Goal: Task Accomplishment & Management: Manage account settings

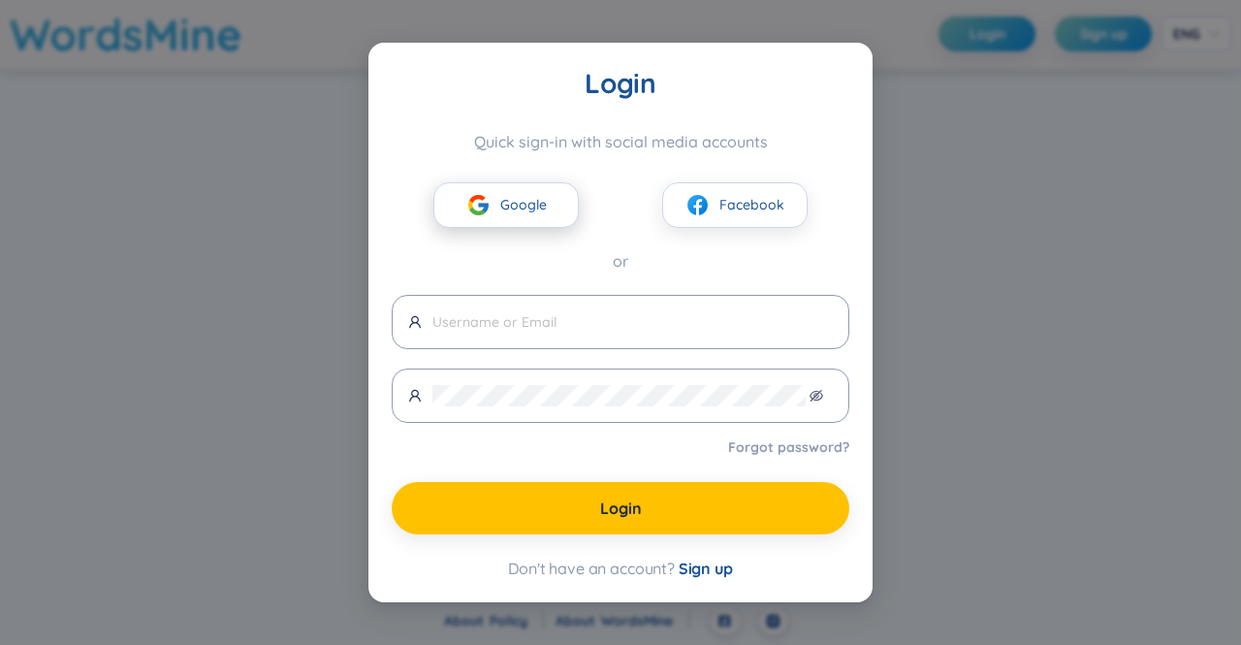
click at [543, 204] on span "Google" at bounding box center [523, 204] width 47 height 21
click at [549, 214] on button "Google" at bounding box center [505, 205] width 145 height 46
click at [551, 203] on button "Google" at bounding box center [505, 205] width 145 height 46
click at [541, 201] on span "Google" at bounding box center [523, 204] width 47 height 21
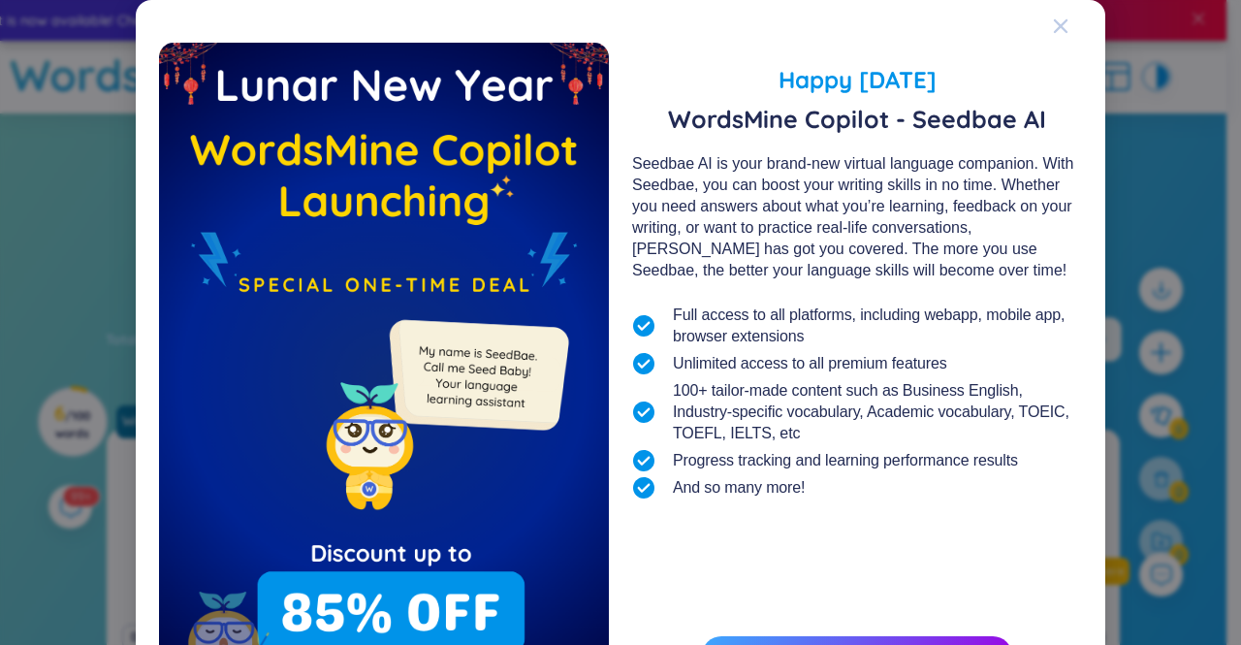
click at [1054, 18] on icon "Close" at bounding box center [1061, 26] width 16 height 16
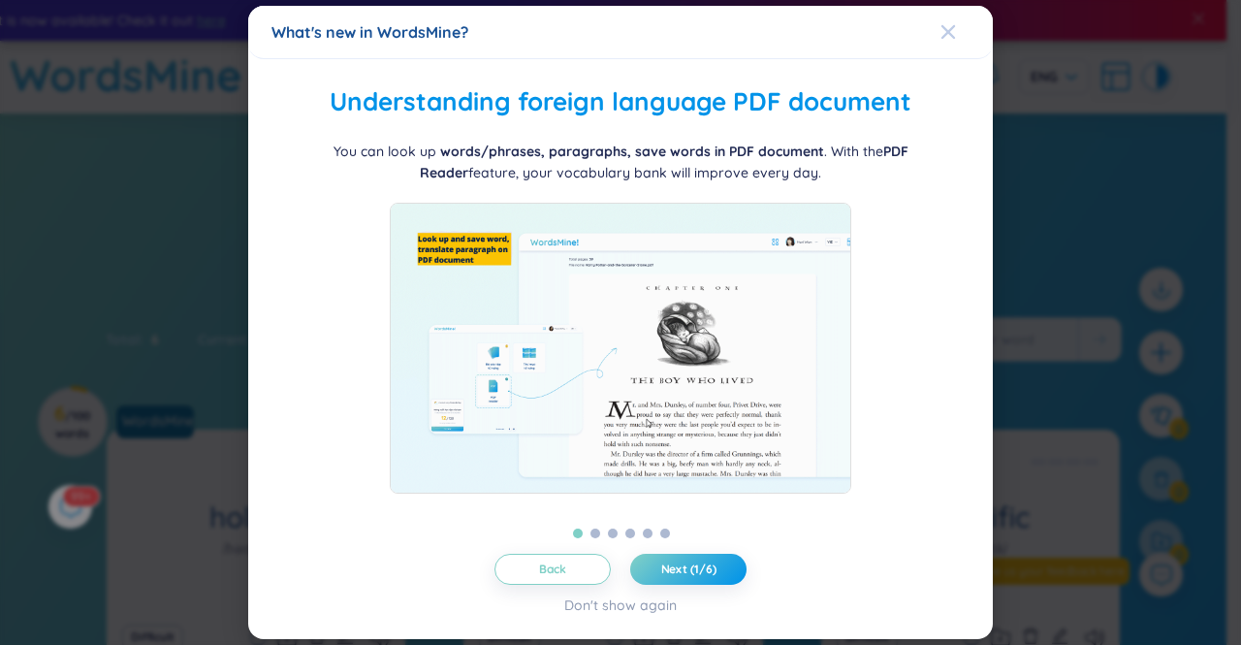
click at [947, 28] on icon "Close" at bounding box center [948, 32] width 16 height 16
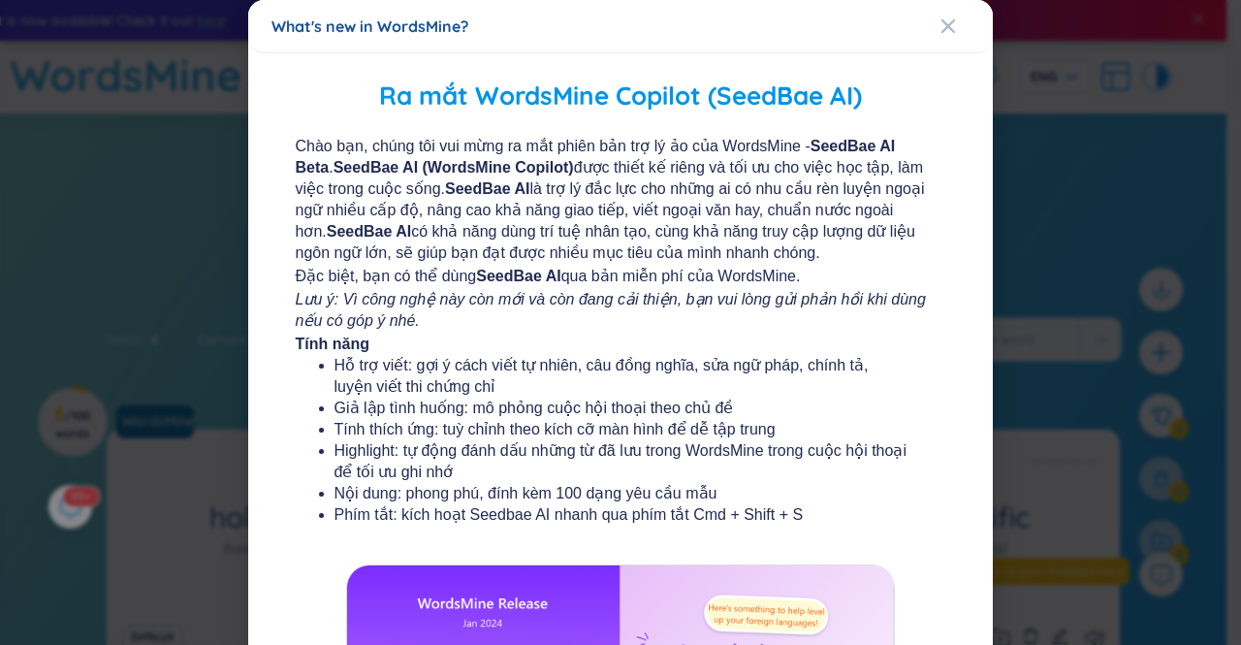
click at [947, 28] on span "Close" at bounding box center [966, 26] width 52 height 52
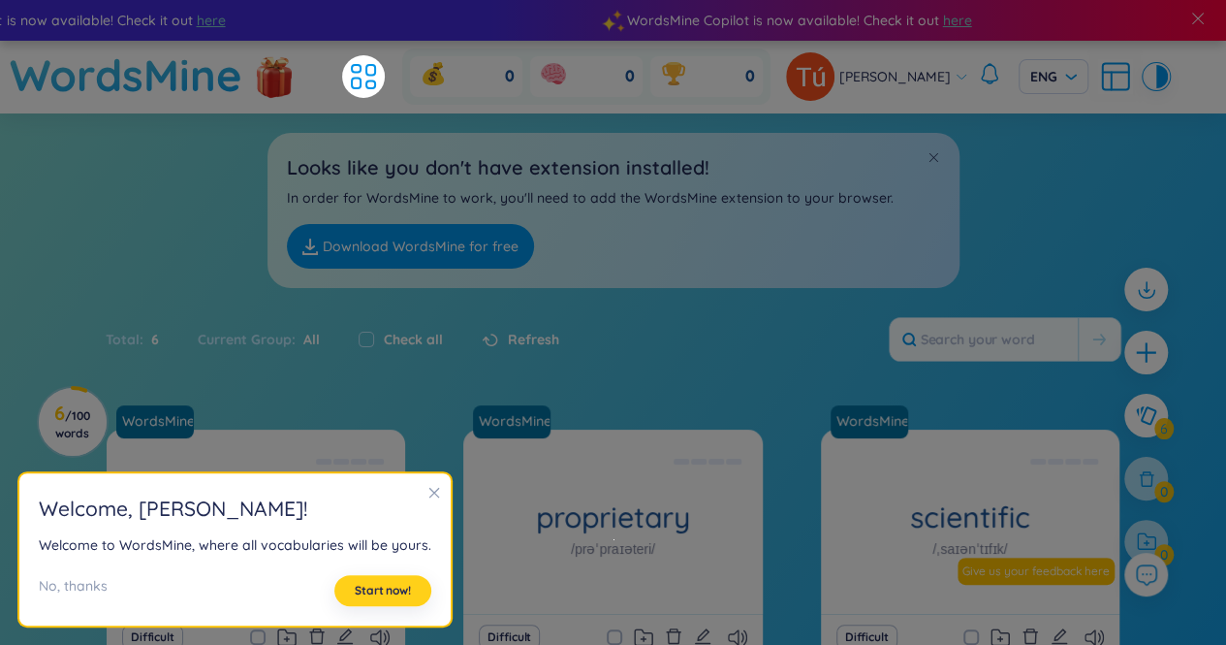
click at [374, 597] on span "Start now!" at bounding box center [383, 591] width 56 height 16
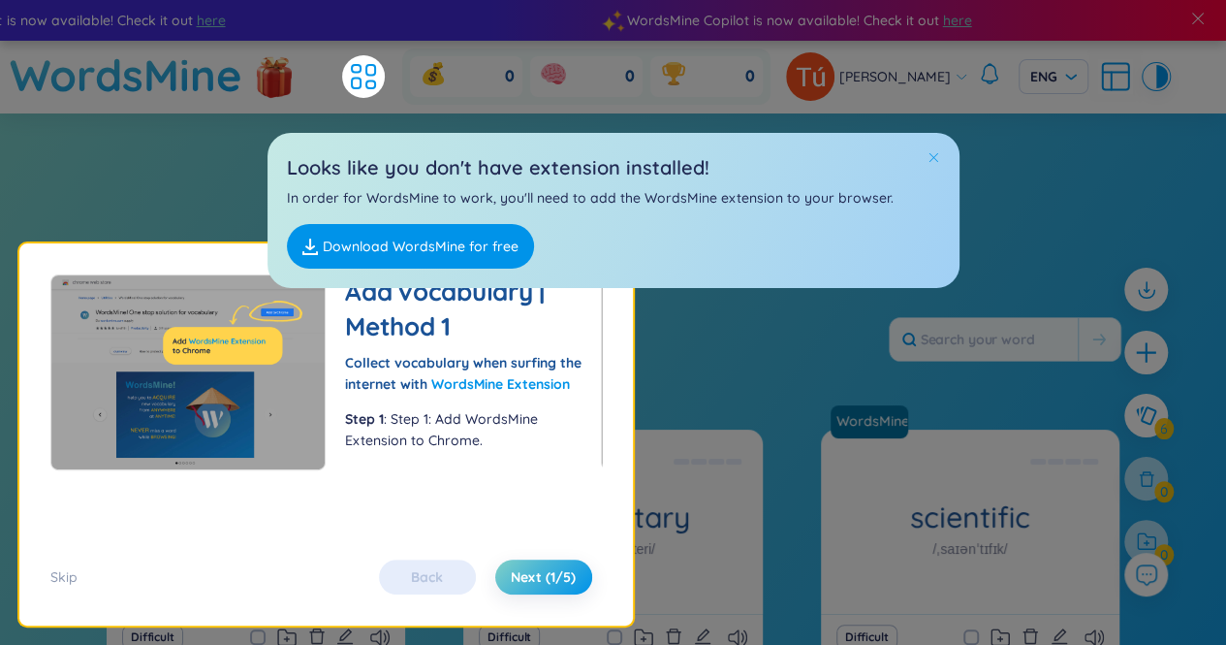
click at [935, 164] on div at bounding box center [934, 157] width 14 height 21
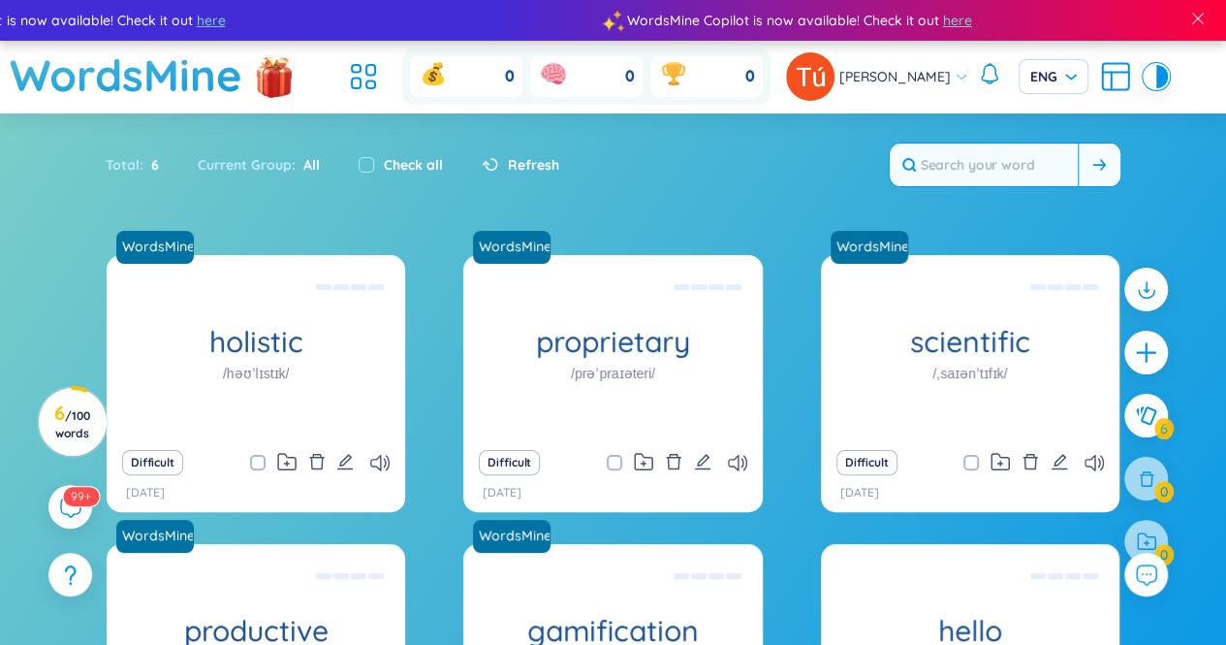
click at [970, 163] on input "text" at bounding box center [984, 164] width 188 height 43
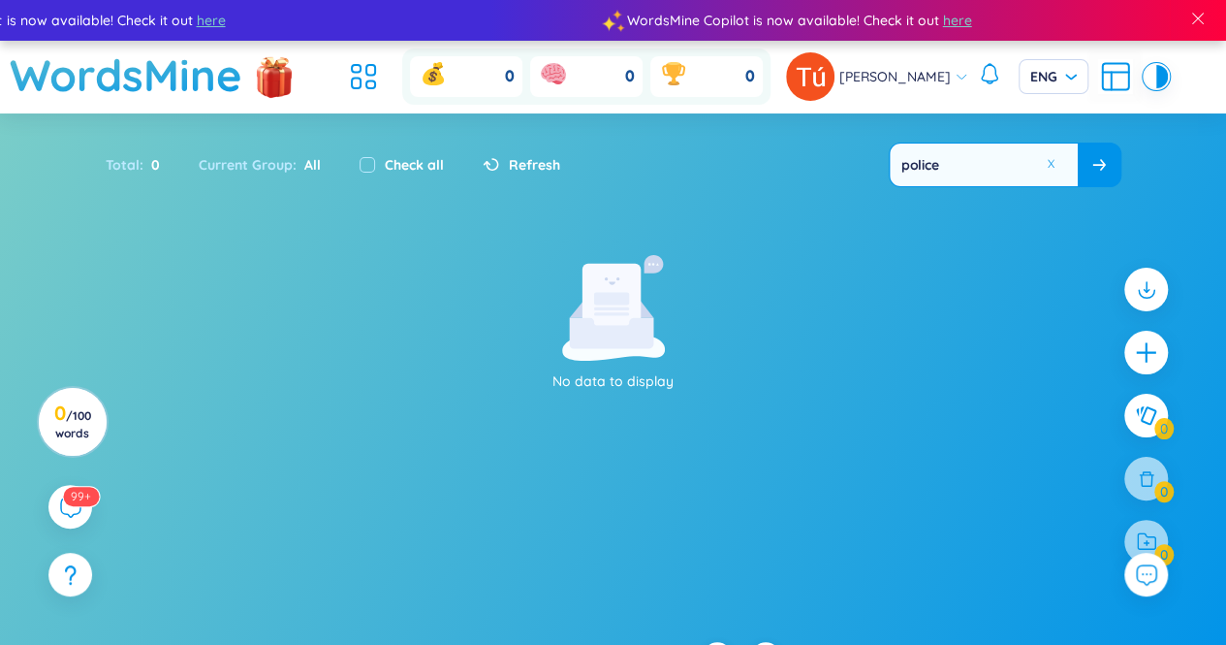
type input "police"
click at [1103, 159] on icon at bounding box center [1100, 165] width 14 height 12
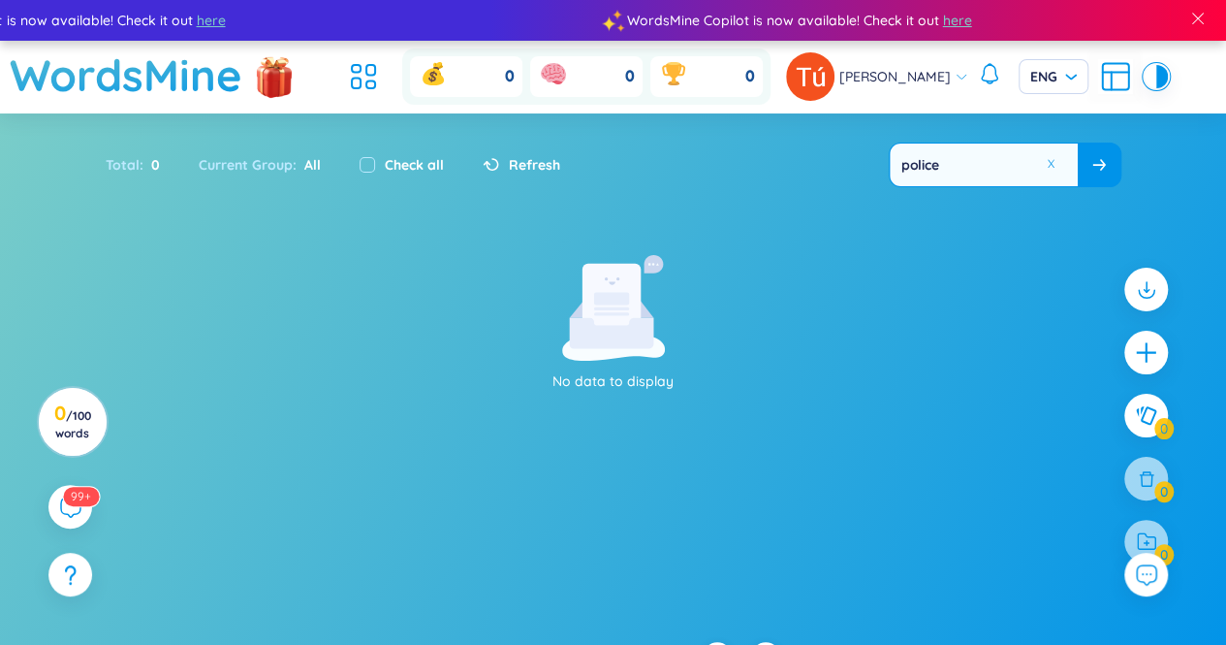
click at [1103, 159] on icon at bounding box center [1100, 165] width 14 height 12
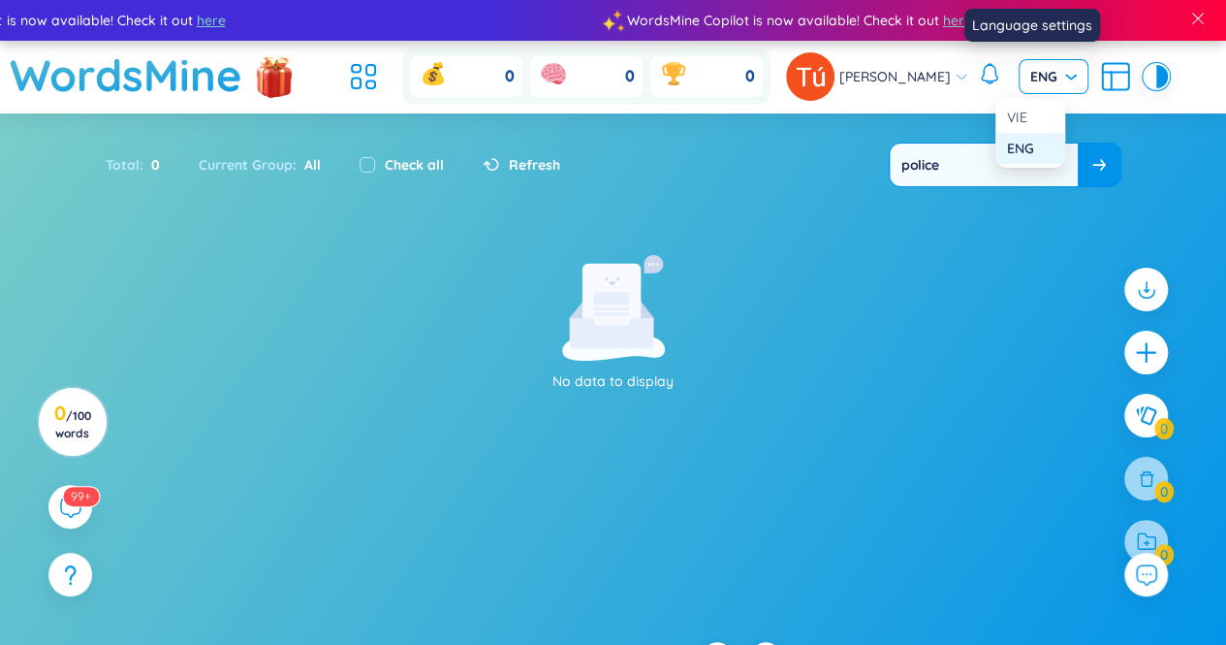
click at [1034, 68] on span "ENG" at bounding box center [1054, 76] width 47 height 19
click at [1028, 116] on div "VIE" at bounding box center [1030, 117] width 47 height 21
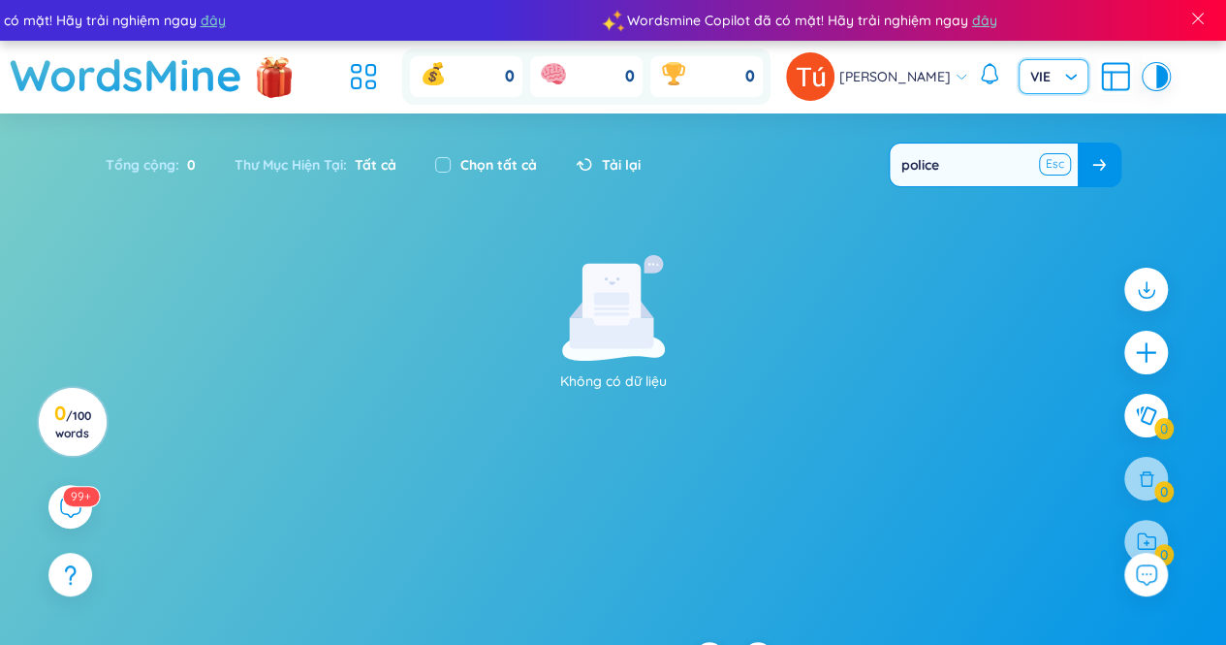
click at [1047, 168] on button at bounding box center [1055, 164] width 29 height 24
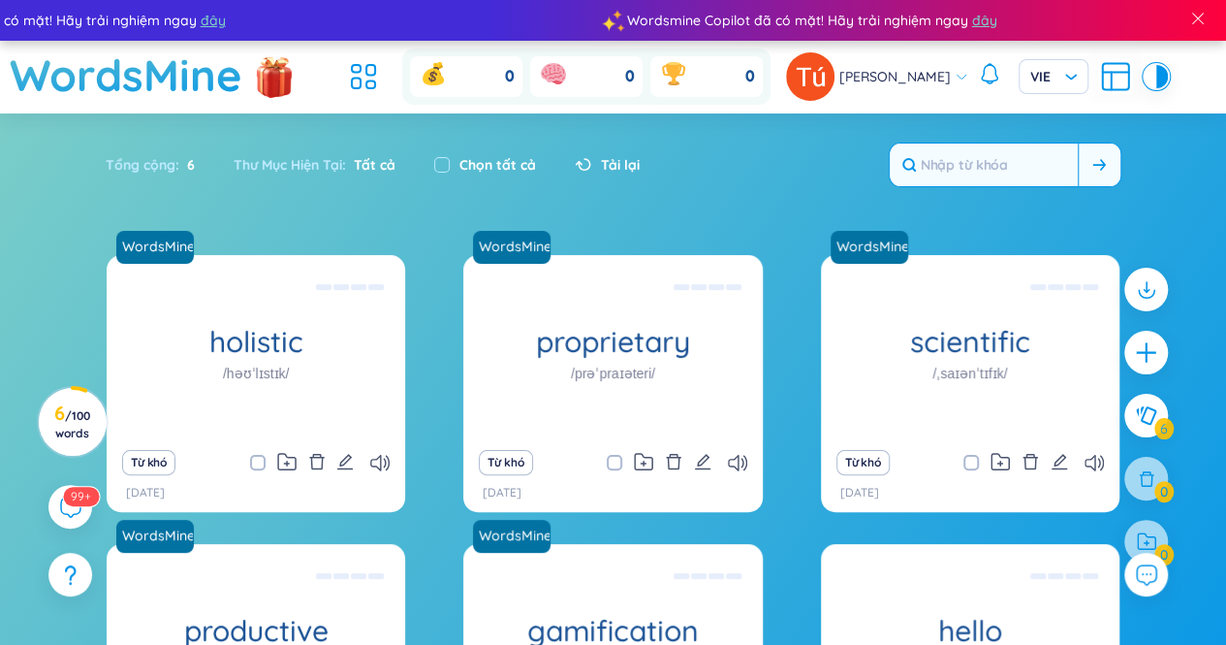
click at [1024, 175] on input "text" at bounding box center [984, 164] width 188 height 43
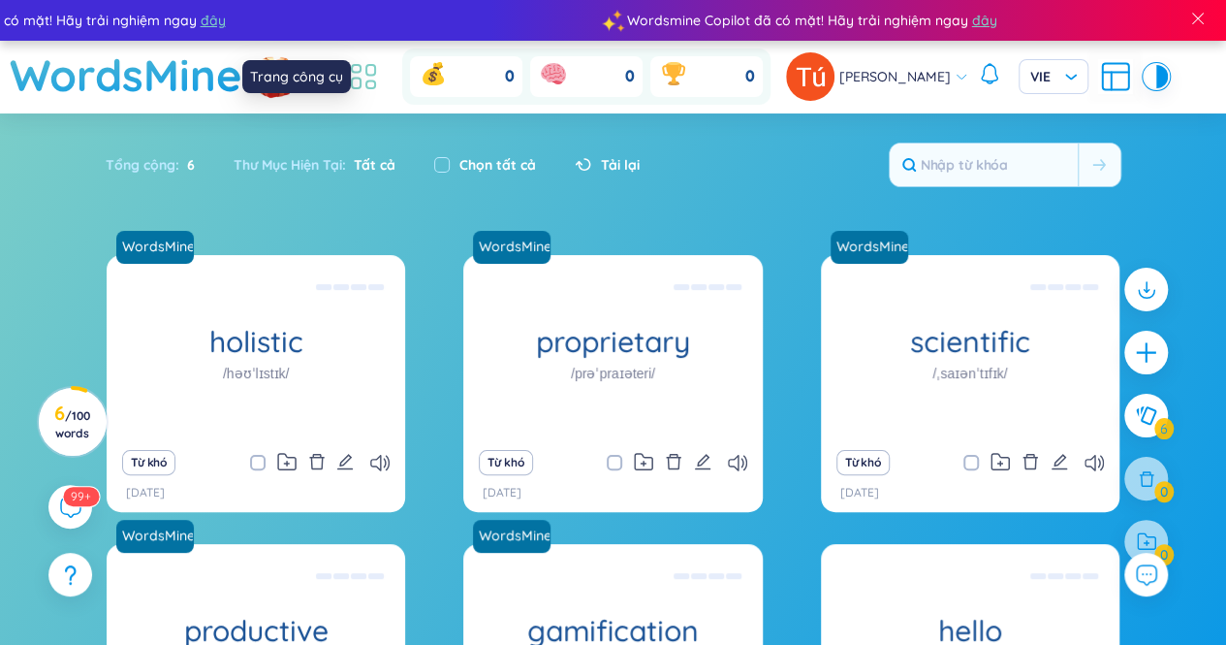
click at [381, 76] on icon at bounding box center [363, 76] width 35 height 35
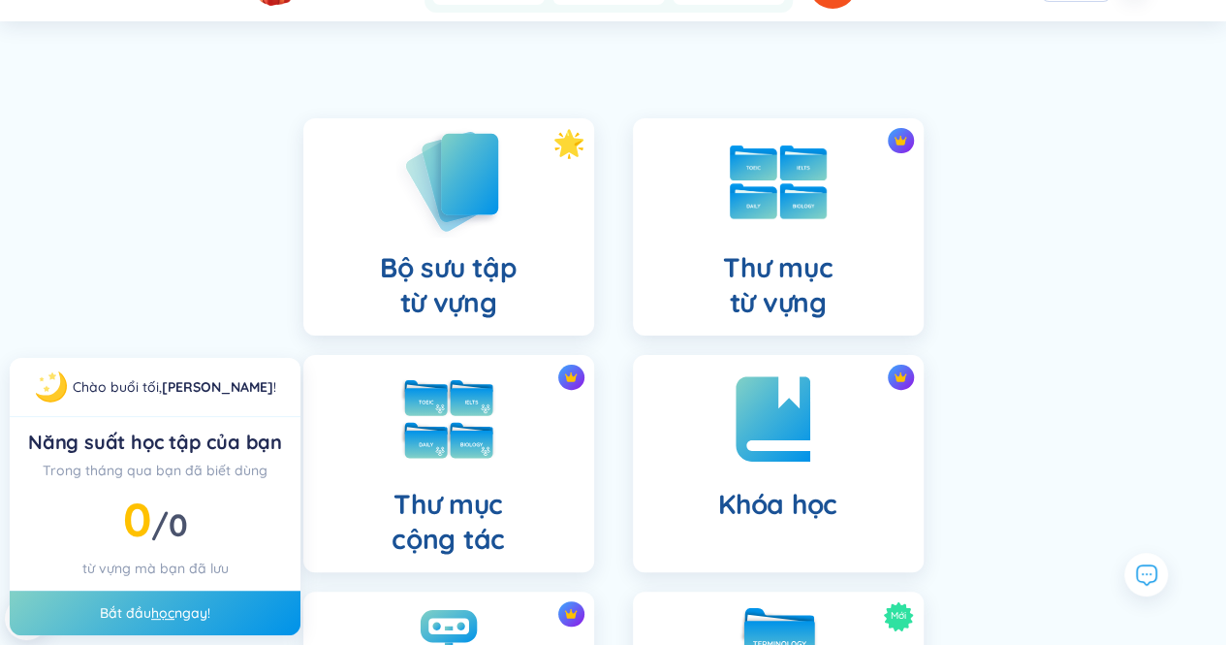
scroll to position [93, 0]
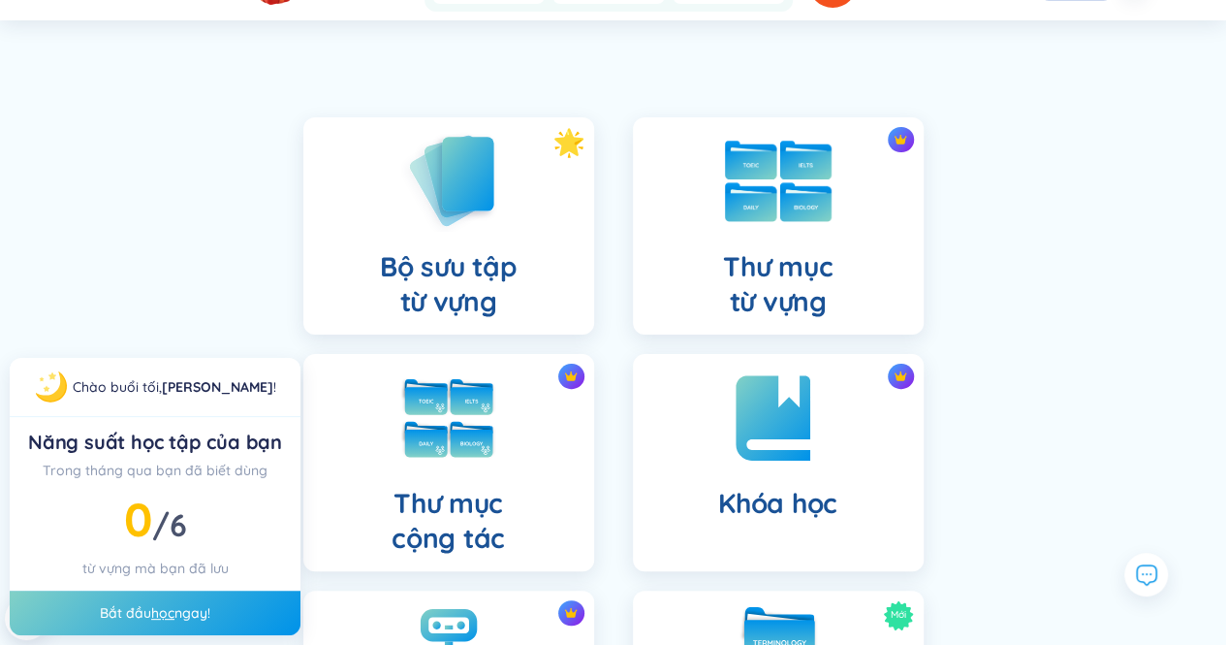
click at [741, 267] on h4 "Thư mục từ vựng" at bounding box center [778, 284] width 110 height 70
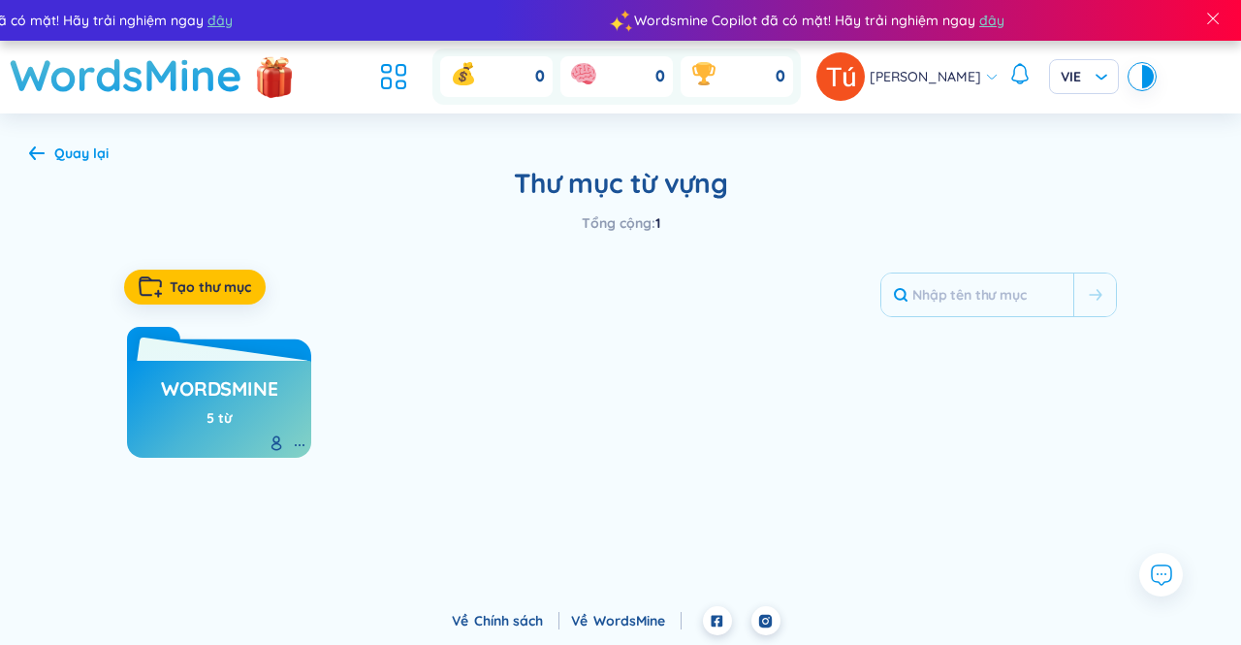
click at [222, 376] on h3 "WordsMine" at bounding box center [219, 393] width 116 height 37
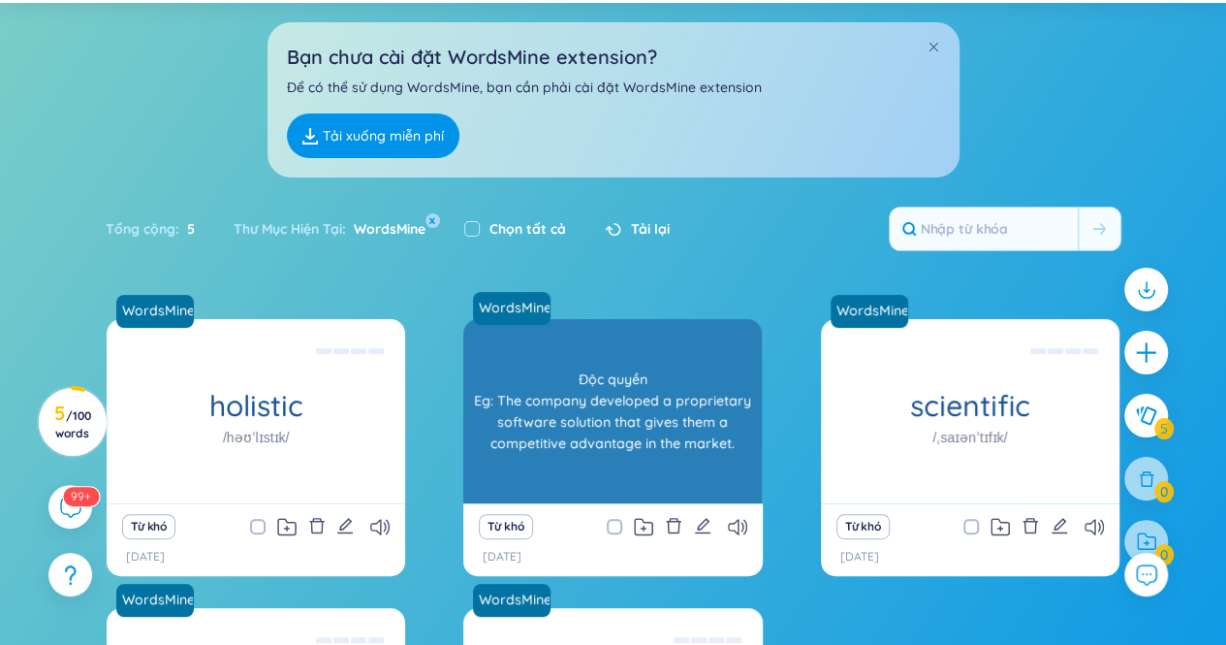
scroll to position [112, 0]
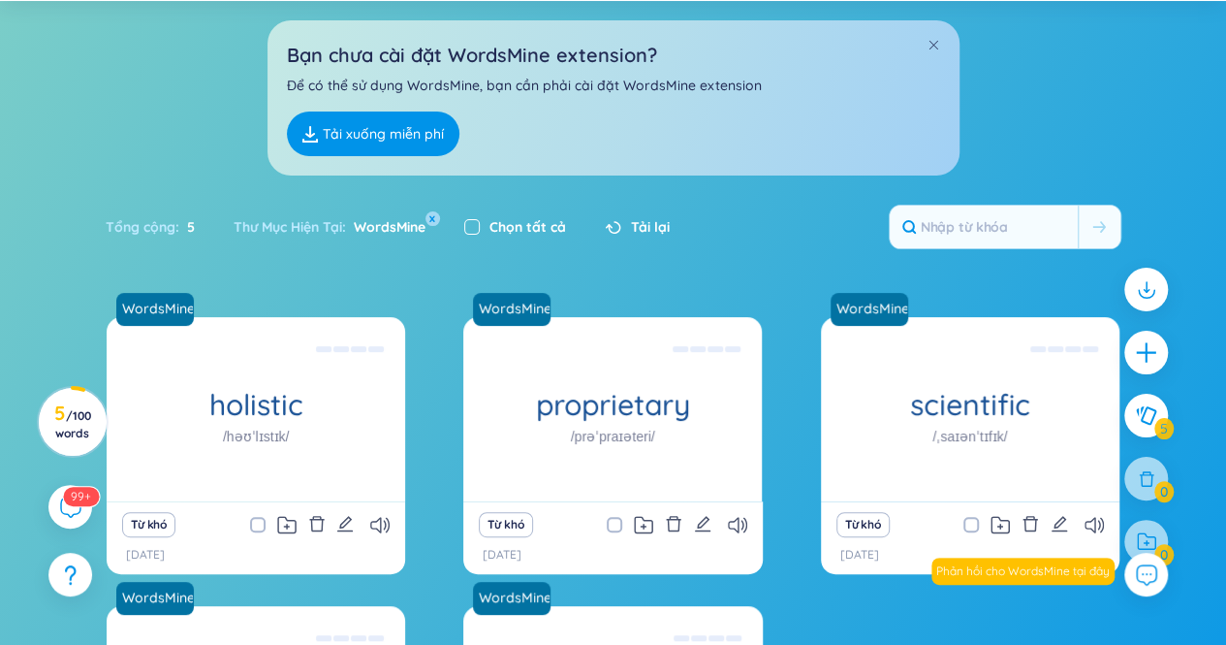
click at [475, 221] on input "checkbox" at bounding box center [472, 227] width 16 height 16
checkbox input "true"
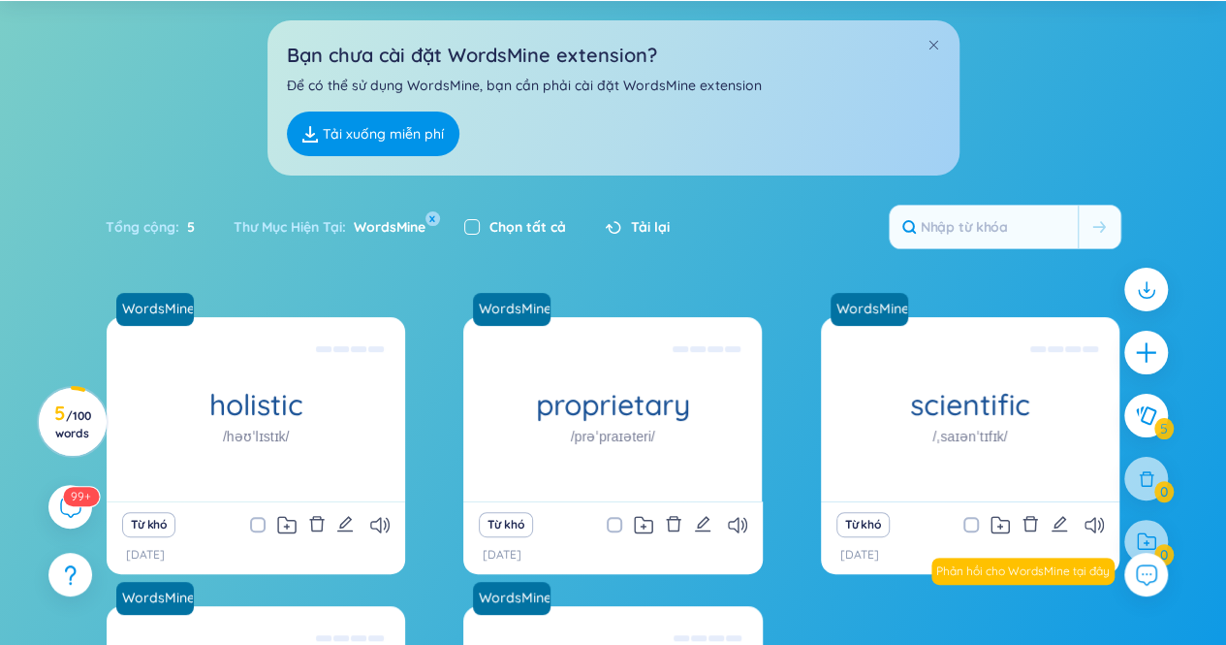
checkbox input "true"
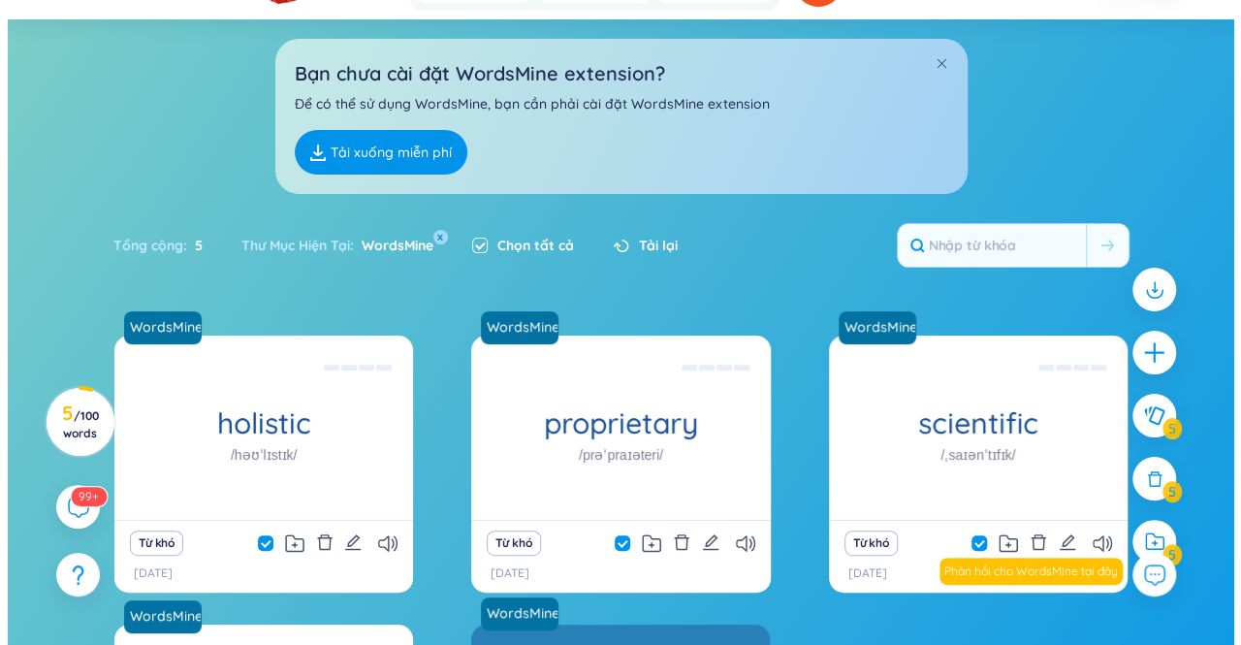
scroll to position [266, 0]
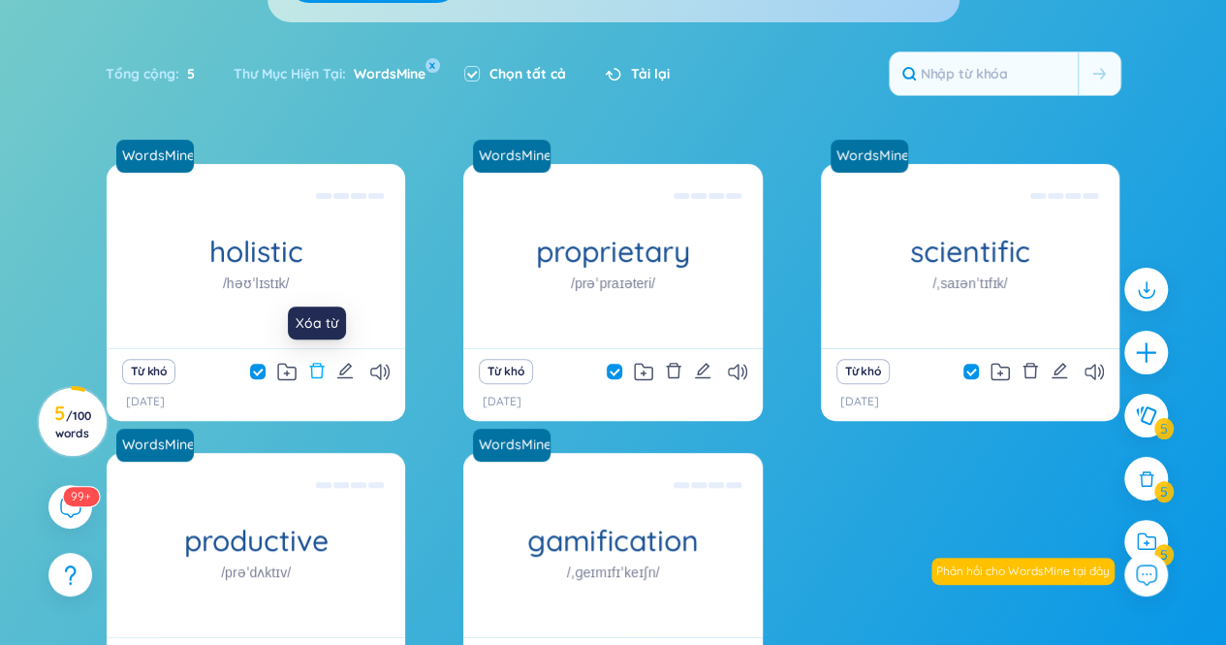
click at [321, 361] on button at bounding box center [316, 371] width 17 height 27
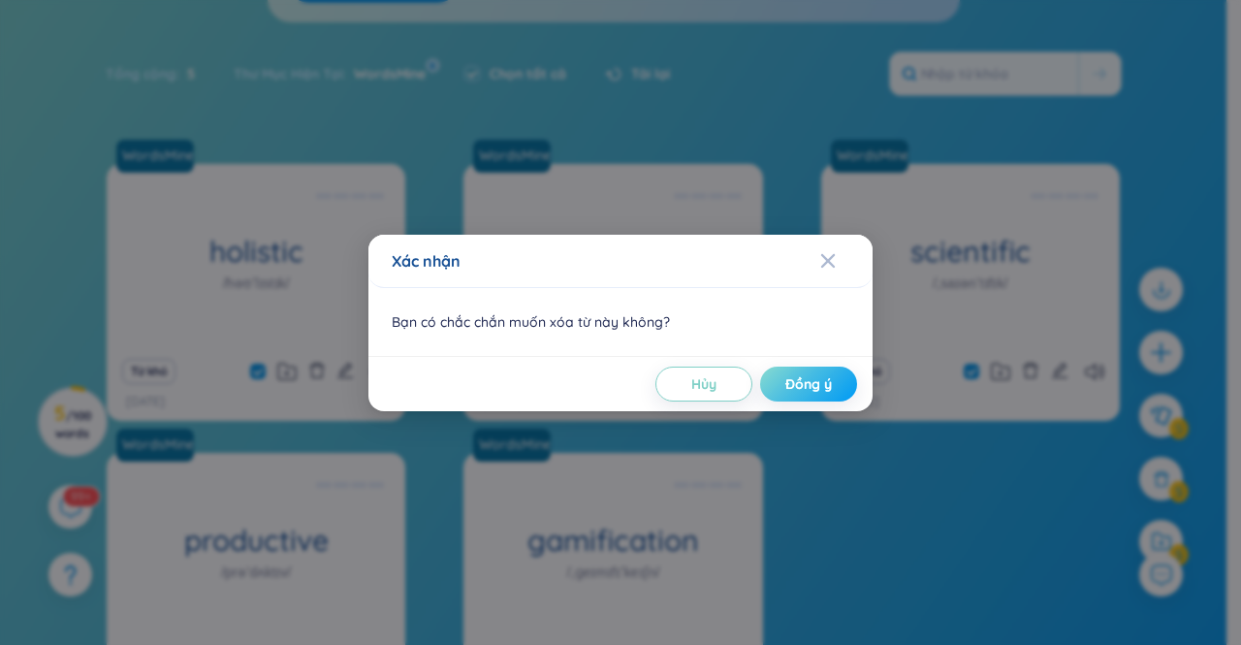
click at [820, 387] on span "Đồng ý" at bounding box center [808, 383] width 47 height 19
checkbox input "false"
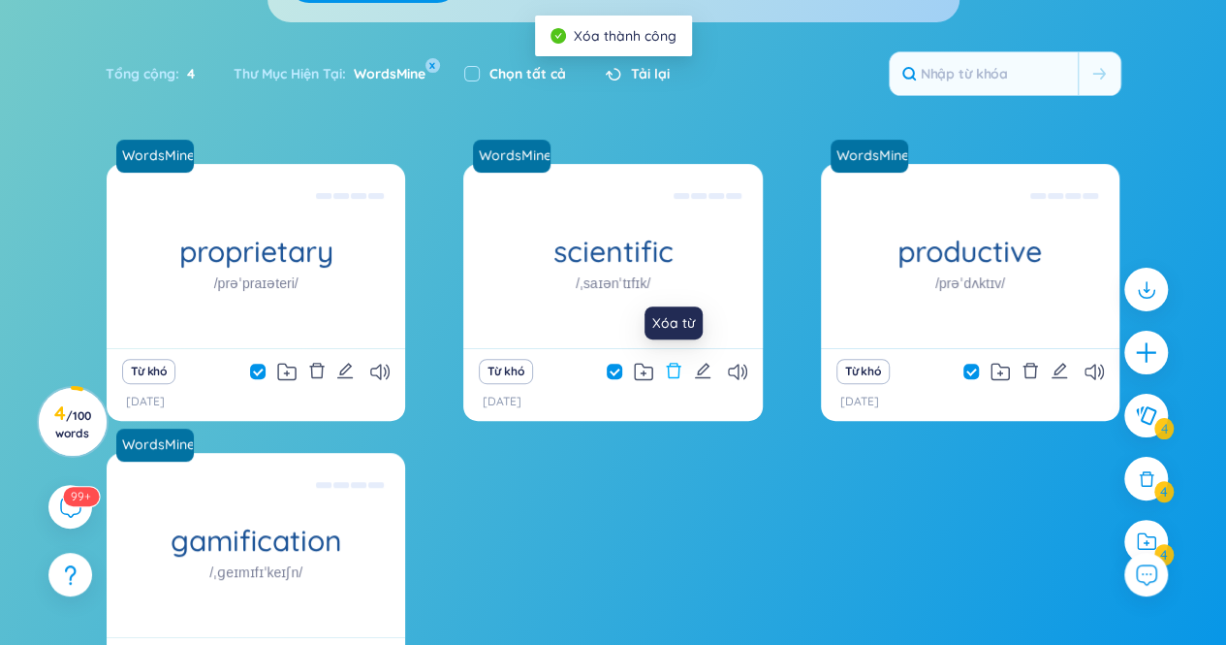
click at [671, 373] on icon "delete" at bounding box center [673, 370] width 17 height 17
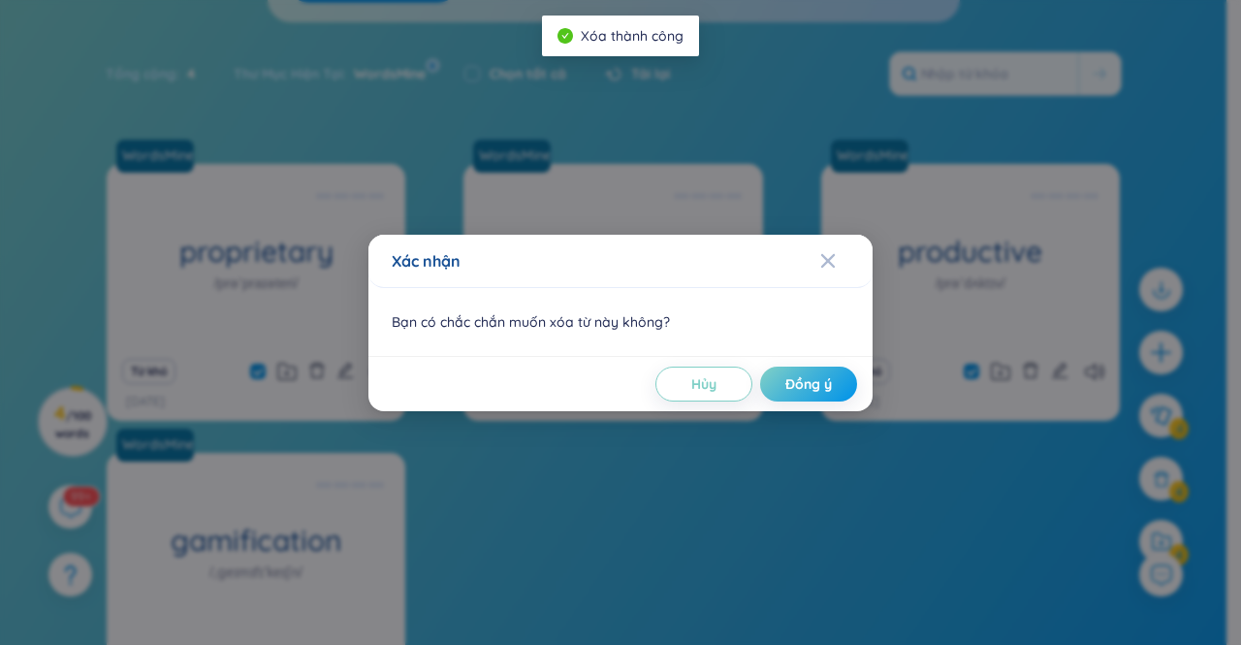
click at [933, 444] on div "Xác nhận Bạn có chắc chắn muốn xóa từ này không? Hủy Đồng ý" at bounding box center [620, 322] width 1241 height 645
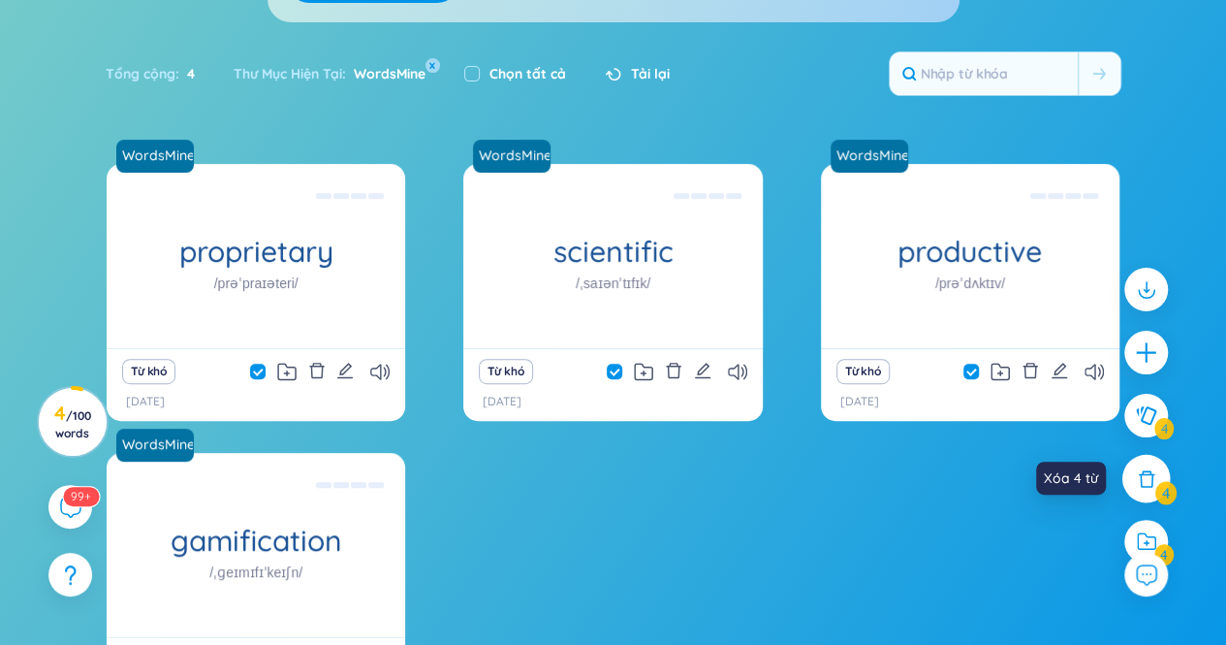
click at [1149, 488] on icon at bounding box center [1146, 478] width 21 height 21
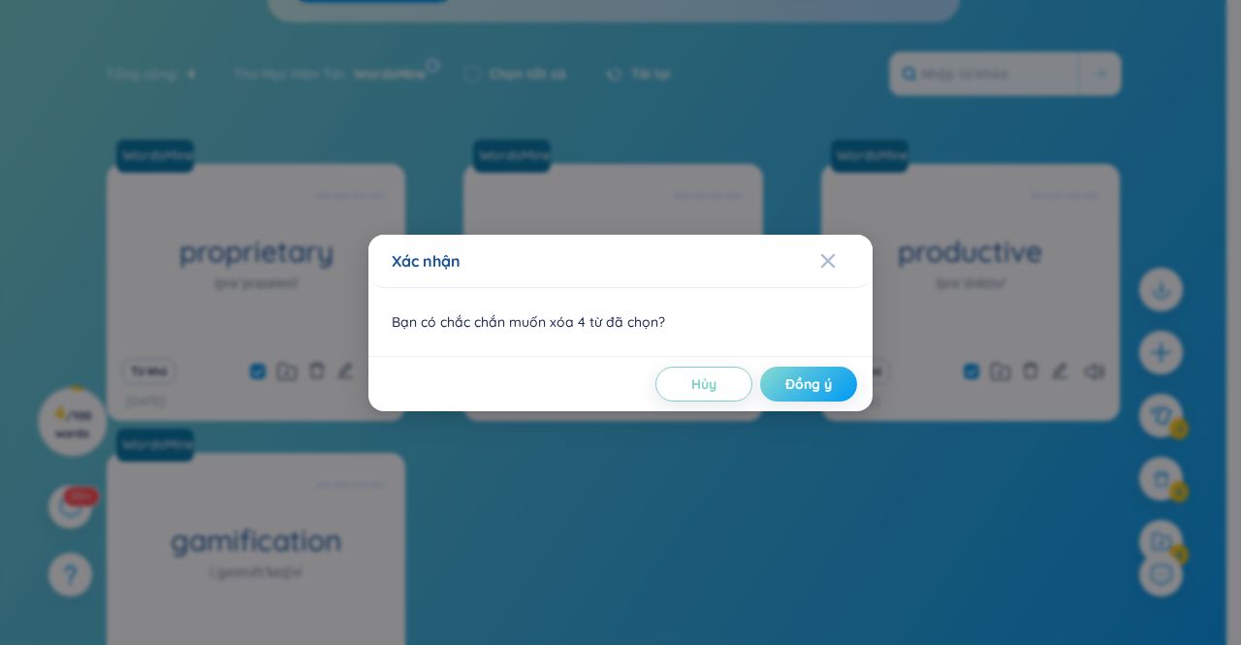
click at [838, 382] on button "Đồng ý" at bounding box center [808, 383] width 97 height 35
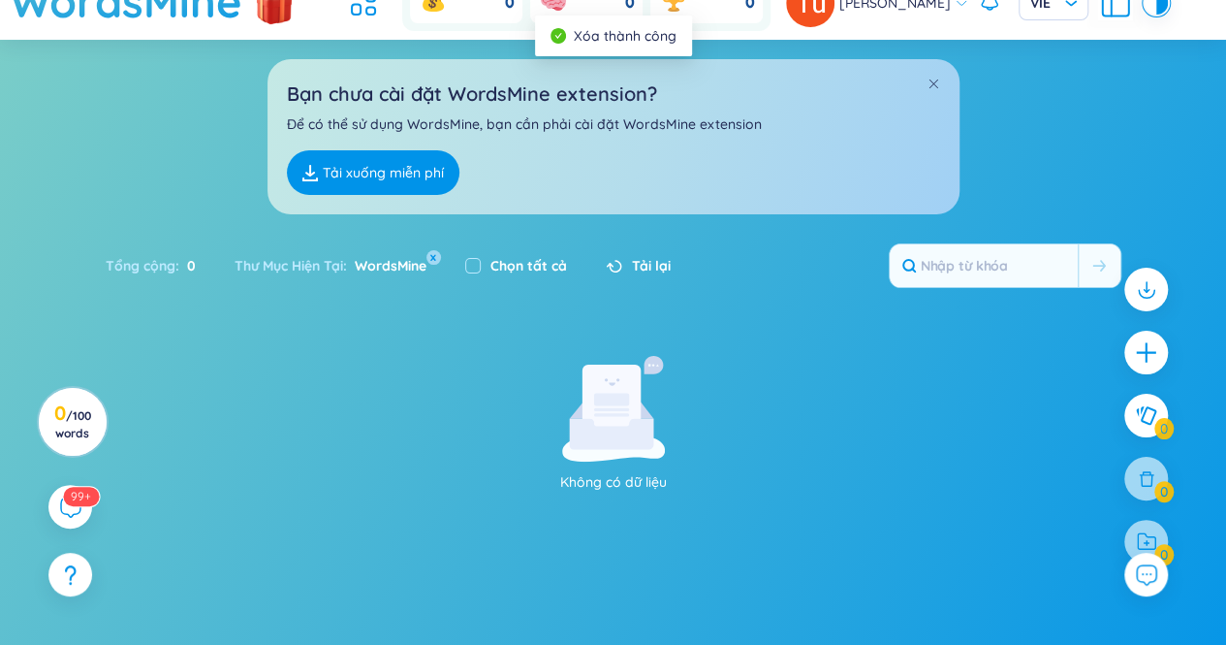
scroll to position [54, 0]
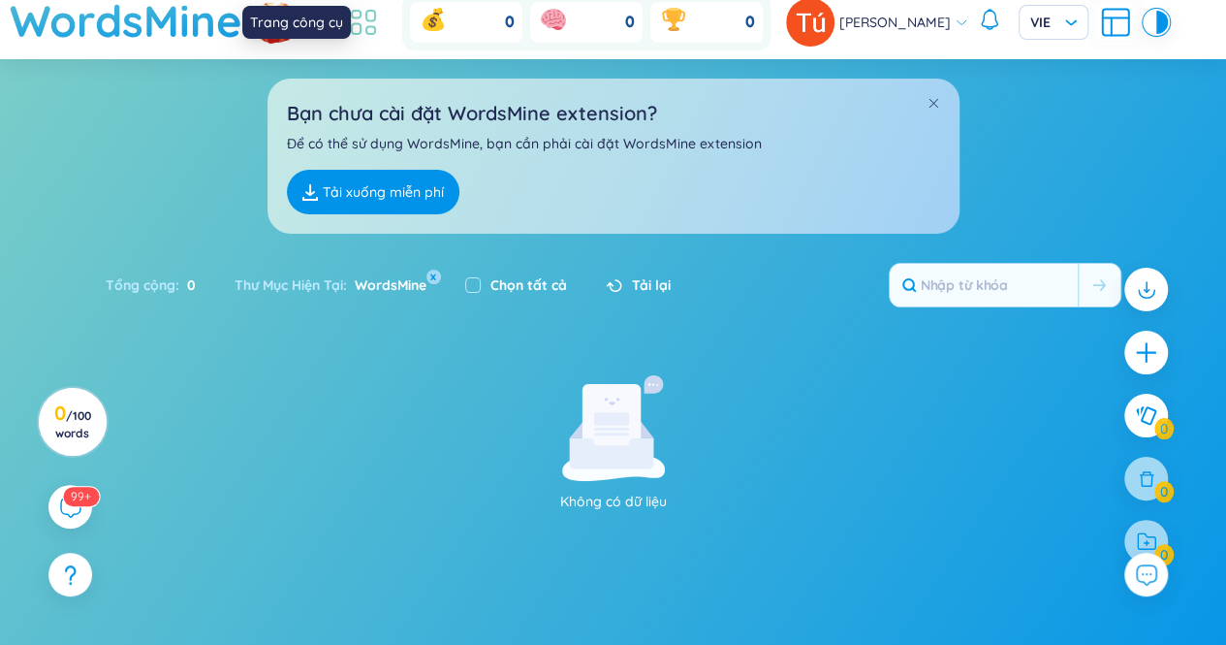
click at [379, 30] on icon at bounding box center [363, 22] width 35 height 35
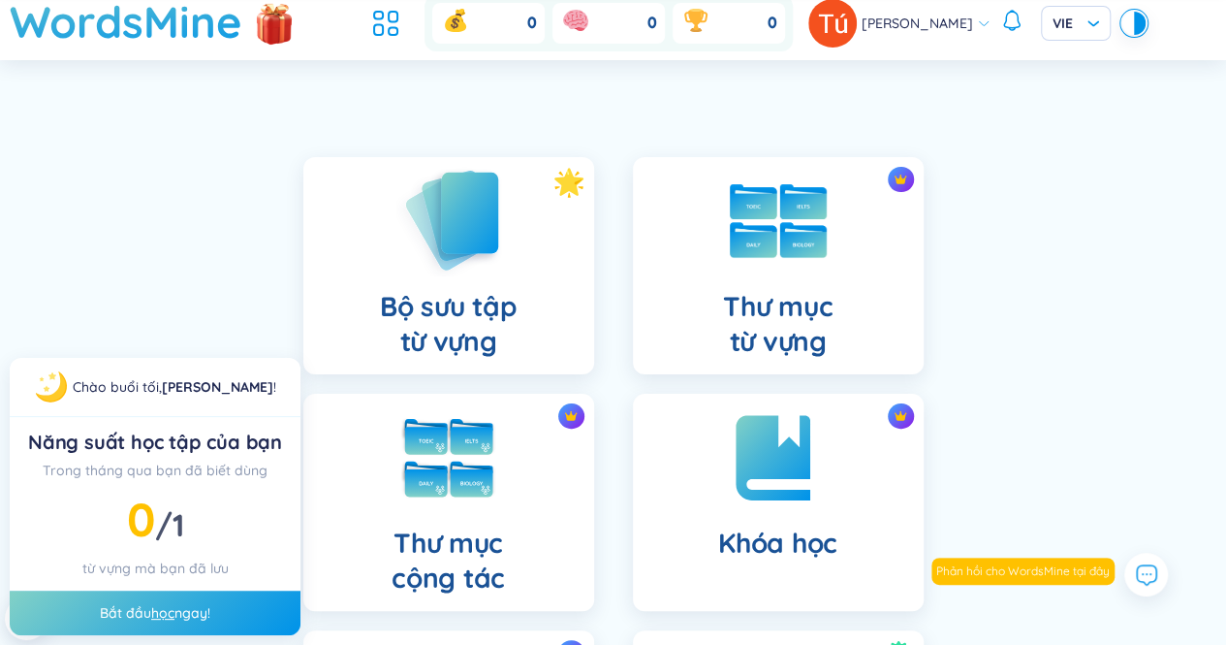
scroll to position [52, 0]
click at [482, 315] on h4 "Bộ sưu tập từ vựng" at bounding box center [448, 325] width 137 height 70
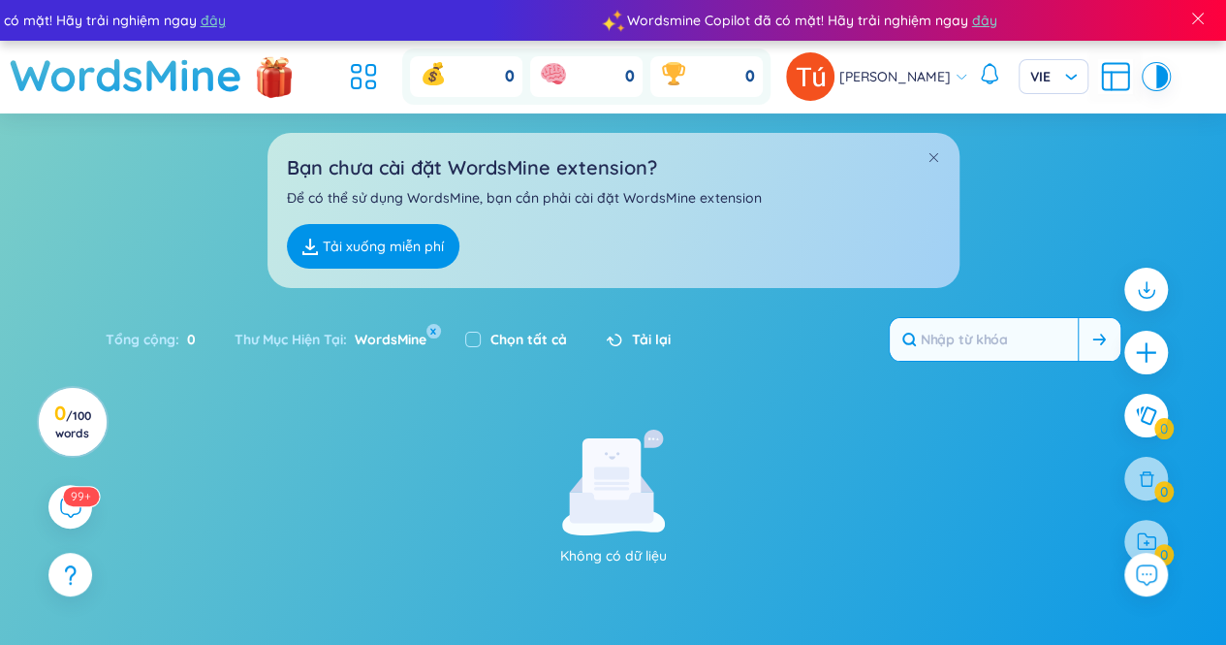
click at [1006, 318] on input "text" at bounding box center [984, 339] width 188 height 43
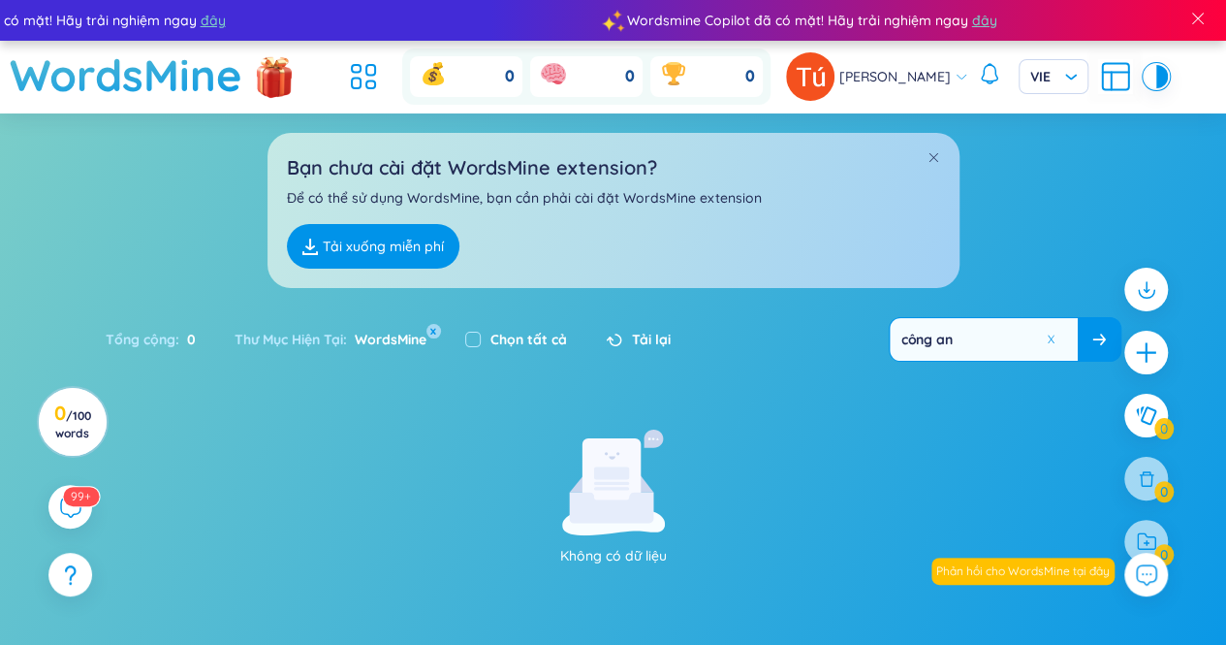
type input "công an"
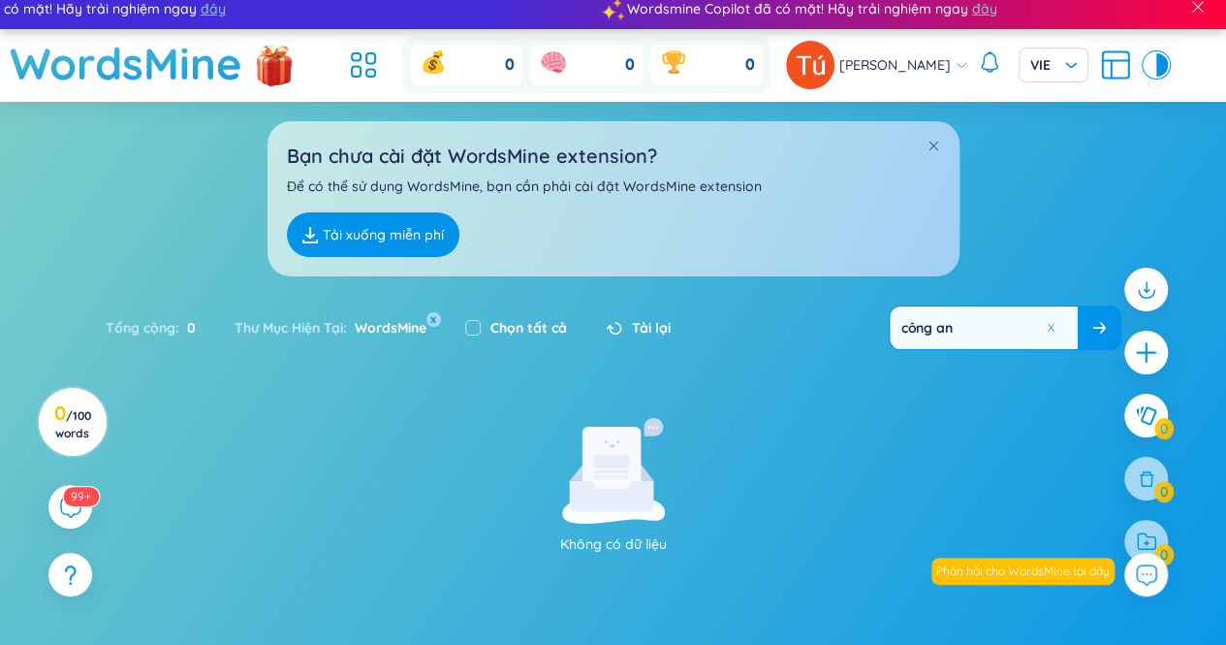
scroll to position [20, 0]
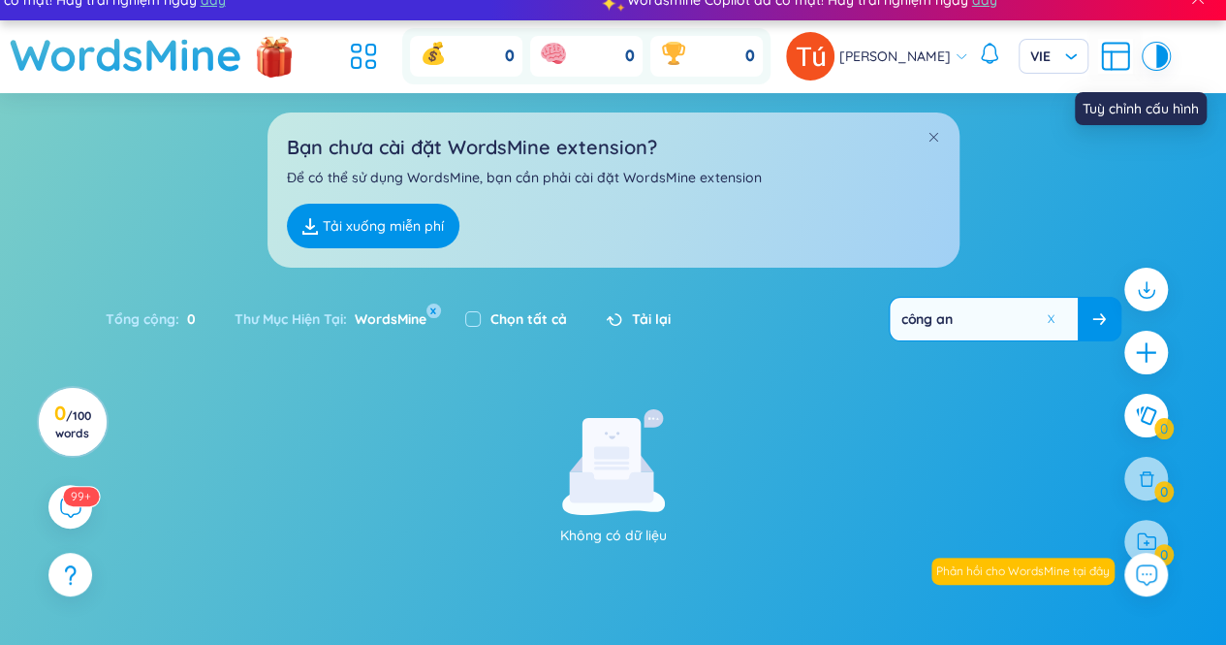
click at [1098, 55] on icon at bounding box center [1115, 56] width 35 height 35
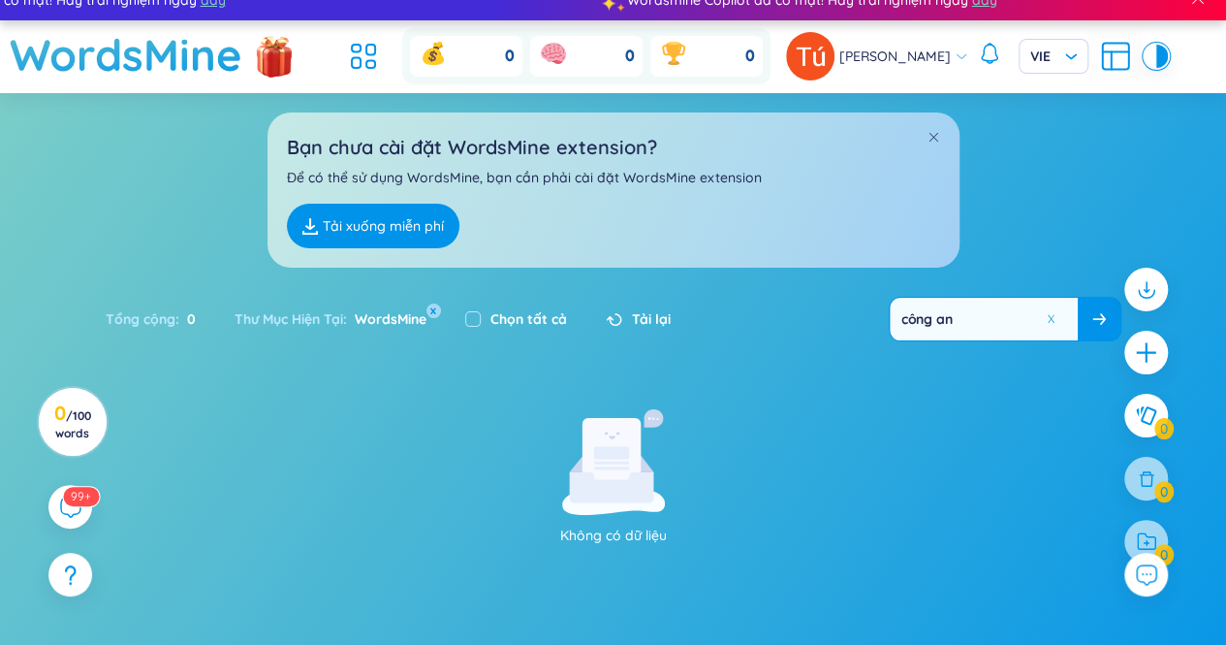
click at [975, 426] on section "Sắp xếp Chữ cái tăng dần Chữ cái giảm dần Thời gian xa nhất Thời gian gần nhất …" at bounding box center [613, 444] width 1226 height 703
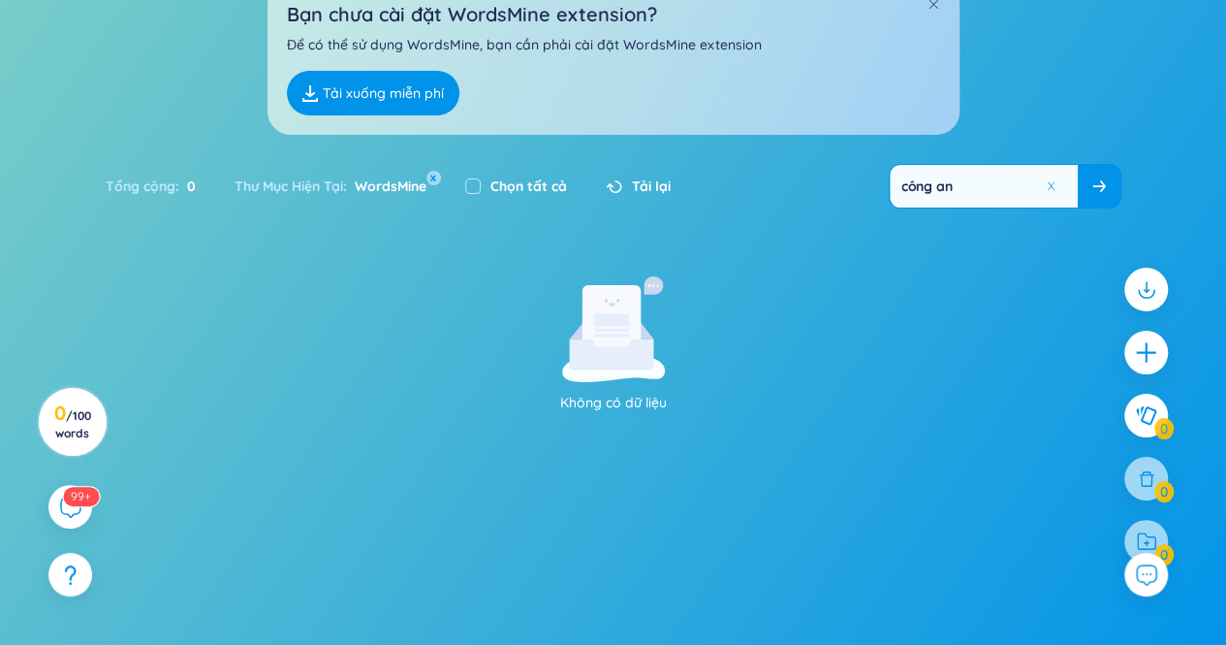
scroll to position [154, 0]
click at [1096, 191] on span at bounding box center [1100, 184] width 14 height 19
drag, startPoint x: 1096, startPoint y: 191, endPoint x: 1047, endPoint y: 174, distance: 51.5
click at [1047, 174] on div "công an" at bounding box center [1005, 185] width 233 height 45
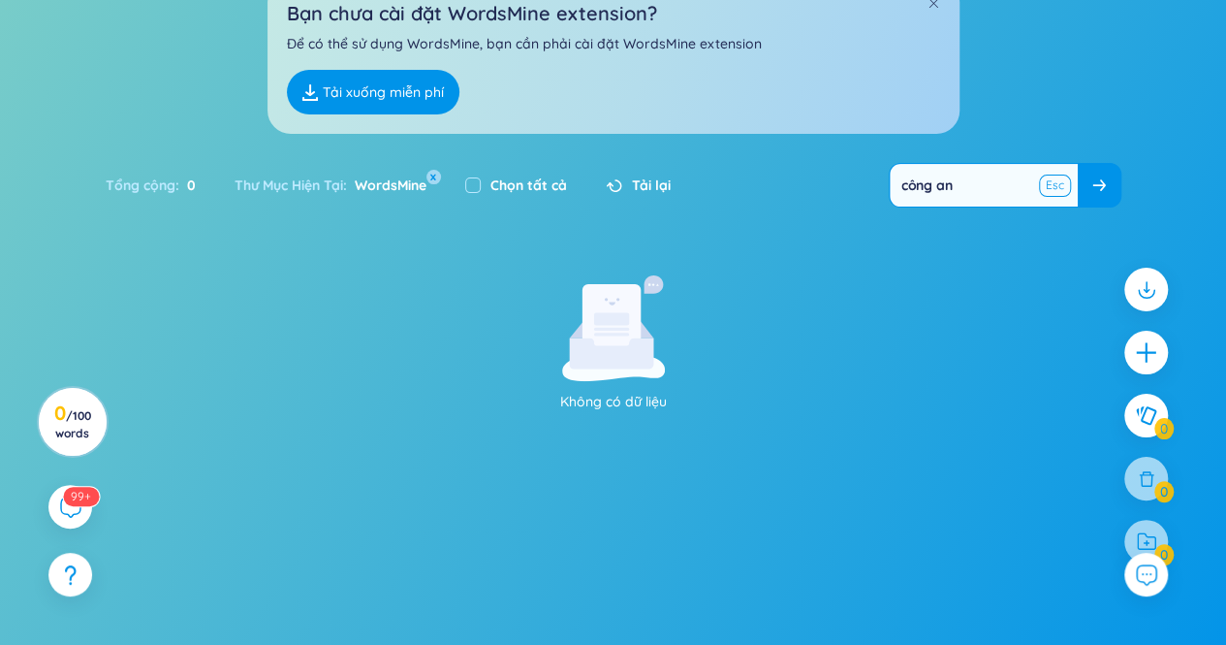
click at [1047, 174] on button at bounding box center [1055, 186] width 29 height 24
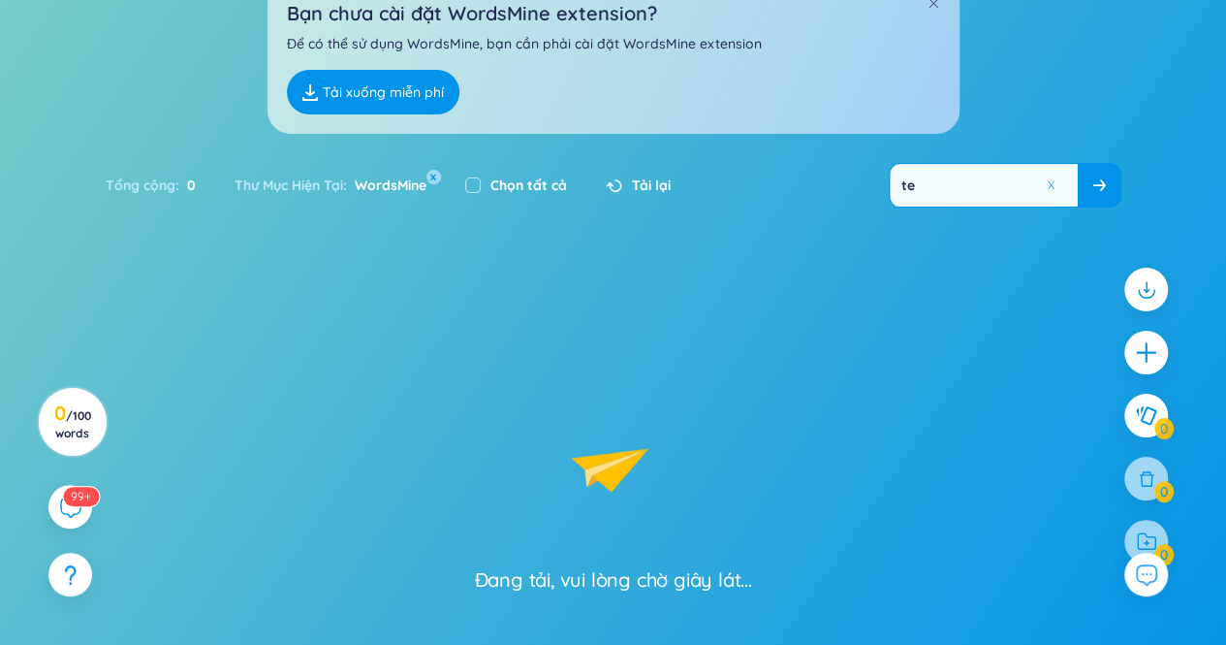
type input "t"
type input "te"
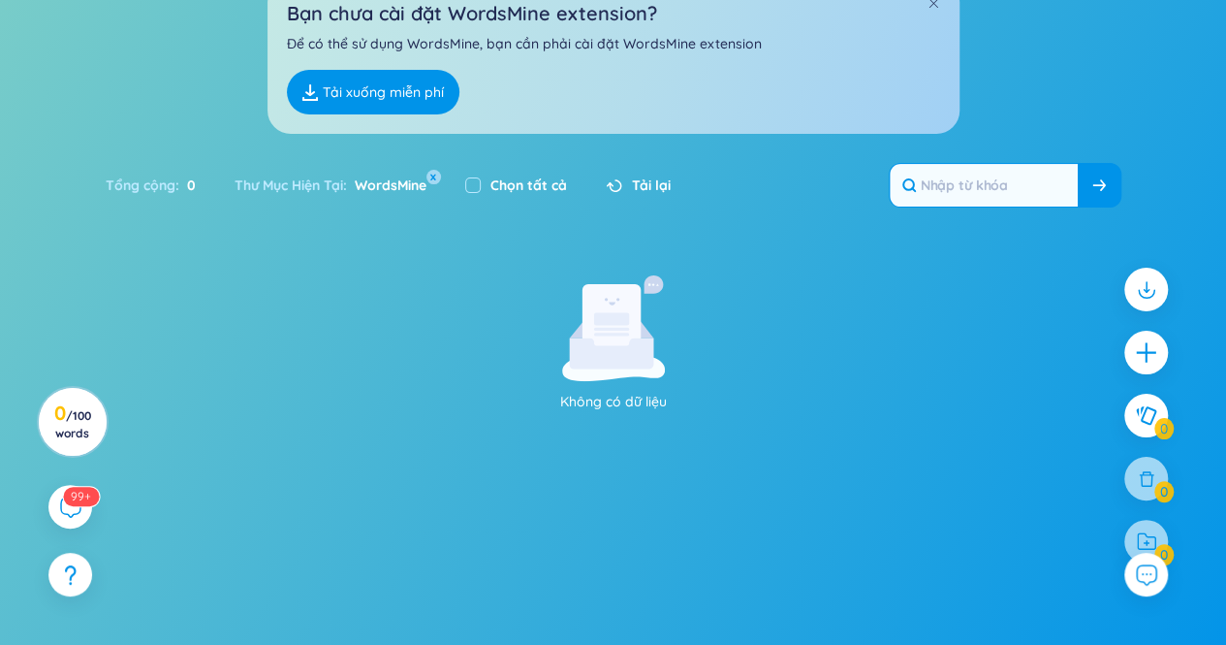
click at [636, 184] on span "Tải lại" at bounding box center [651, 185] width 39 height 21
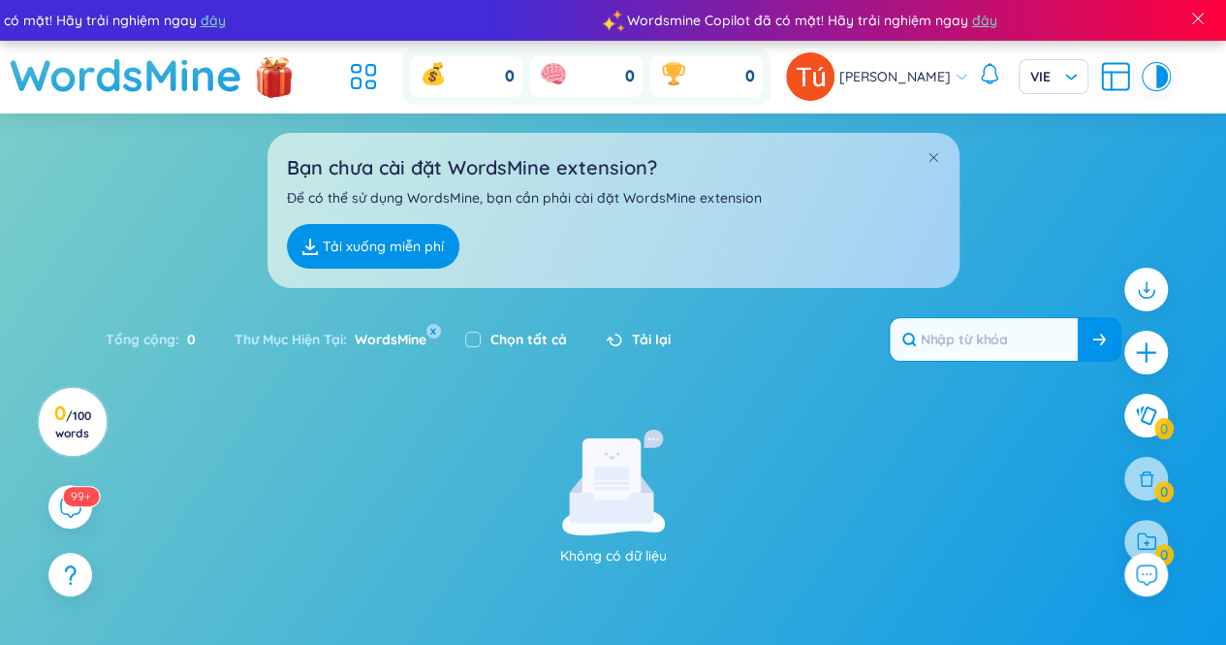
scroll to position [0, 0]
click at [636, 184] on div "Bạn chưa cài đặt WordsMine extension? Để có thể sử dụng WordsMine, bạn cần phải…" at bounding box center [614, 210] width 692 height 155
click at [369, 76] on icon at bounding box center [363, 76] width 35 height 35
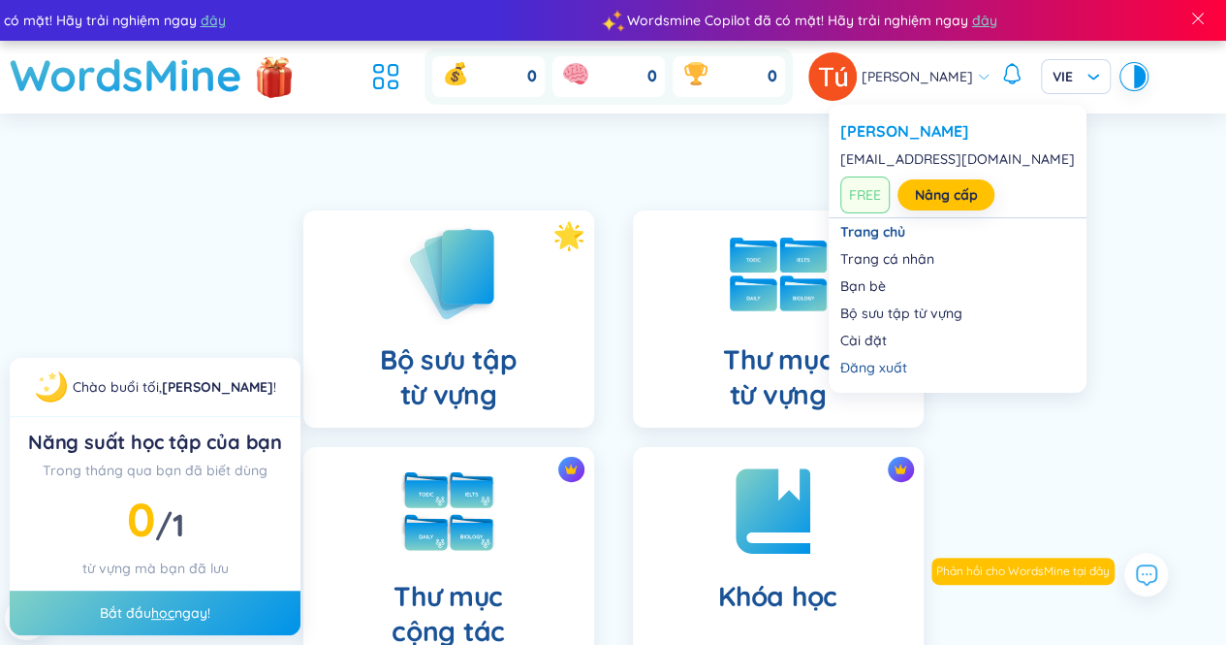
click at [940, 76] on span "[PERSON_NAME]" at bounding box center [917, 76] width 111 height 21
click at [935, 258] on link "Trang cá nhân" at bounding box center [958, 258] width 235 height 19
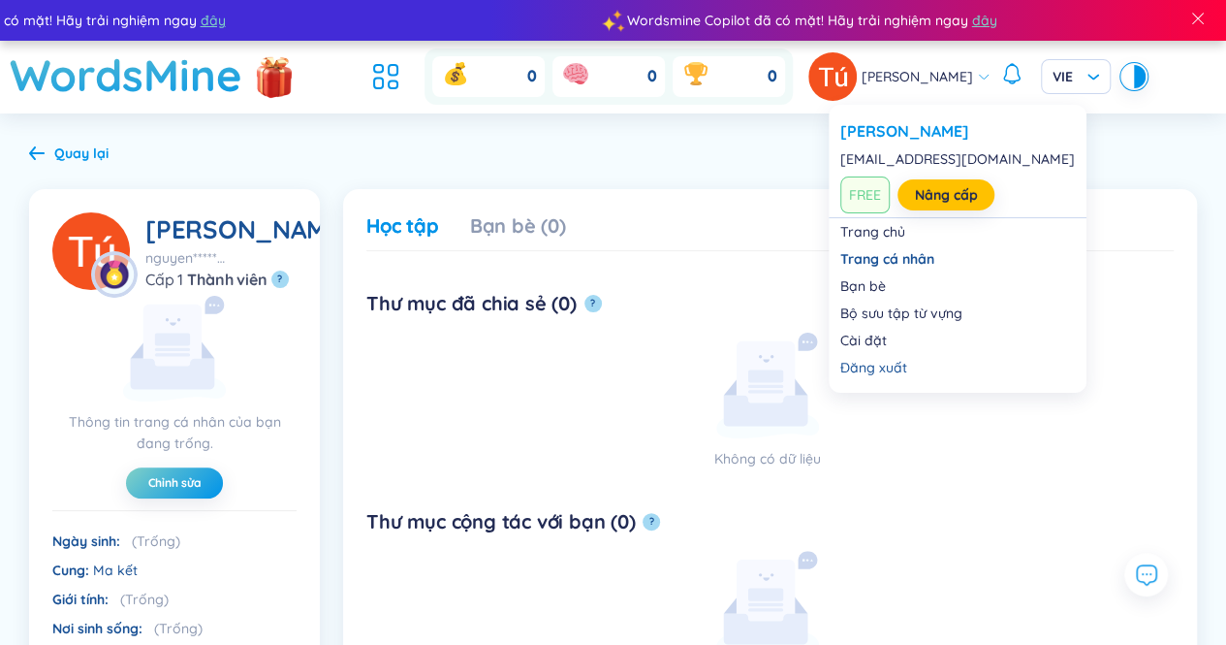
click at [944, 67] on span "[PERSON_NAME]" at bounding box center [917, 76] width 111 height 21
click at [890, 358] on div "Đăng xuất" at bounding box center [958, 367] width 235 height 19
